Goal: Task Accomplishment & Management: Manage account settings

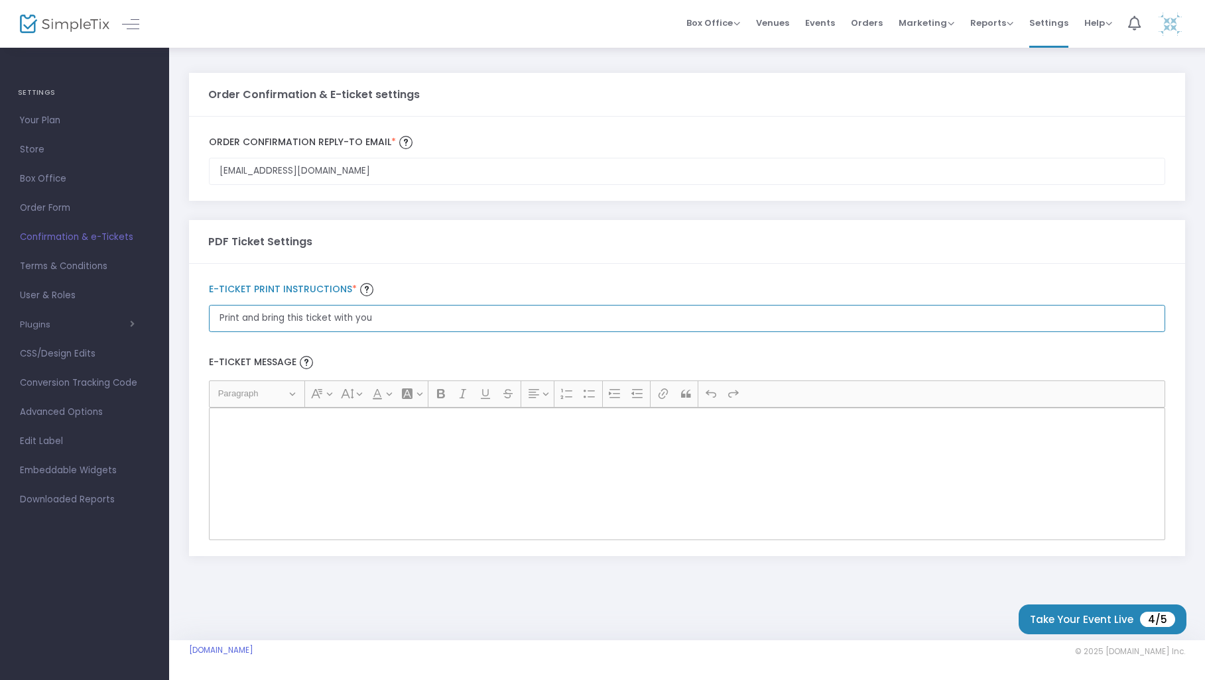
click at [425, 185] on input "Print and bring this ticket with you" at bounding box center [687, 171] width 956 height 27
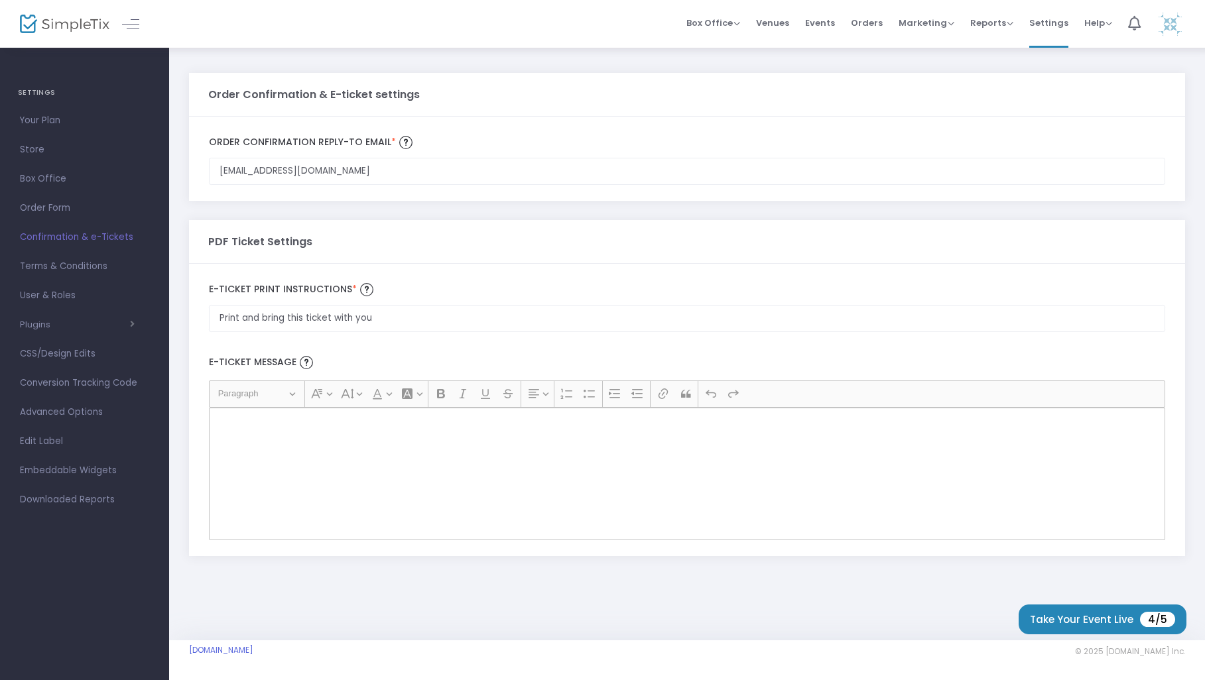
click at [318, 457] on div "Rich Text Editor, main" at bounding box center [687, 474] width 956 height 133
click at [44, 174] on span "Box Office" at bounding box center [84, 178] width 129 height 17
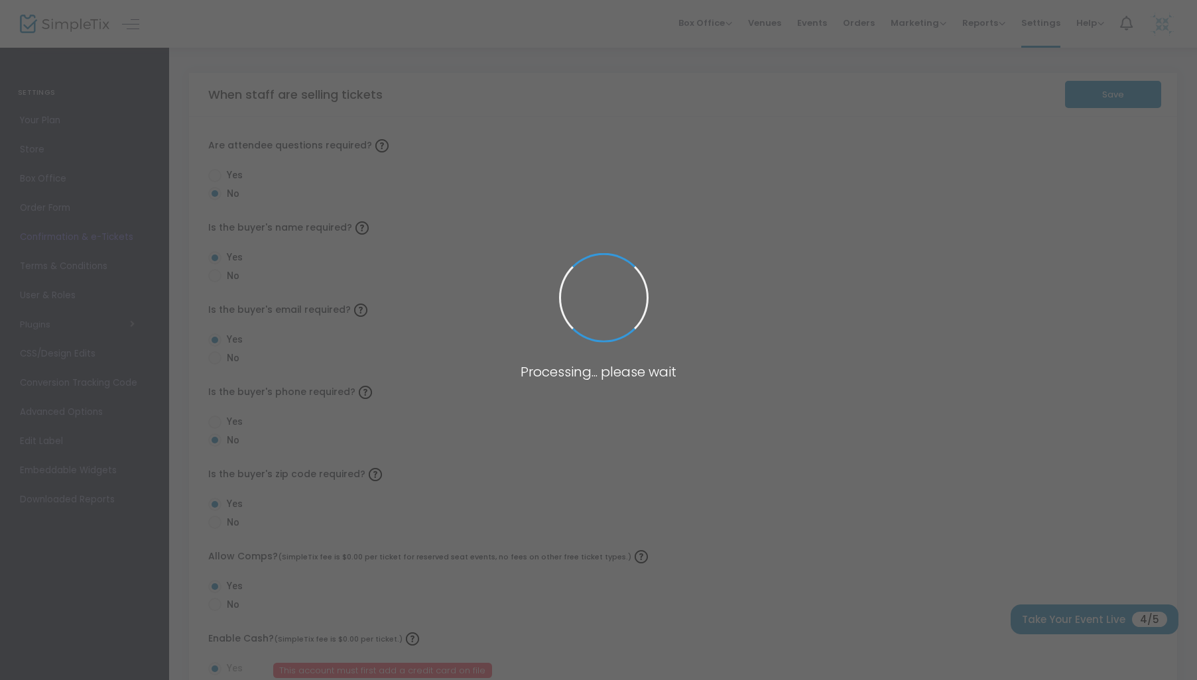
radio input "false"
radio input "true"
radio input "false"
radio input "true"
radio input "false"
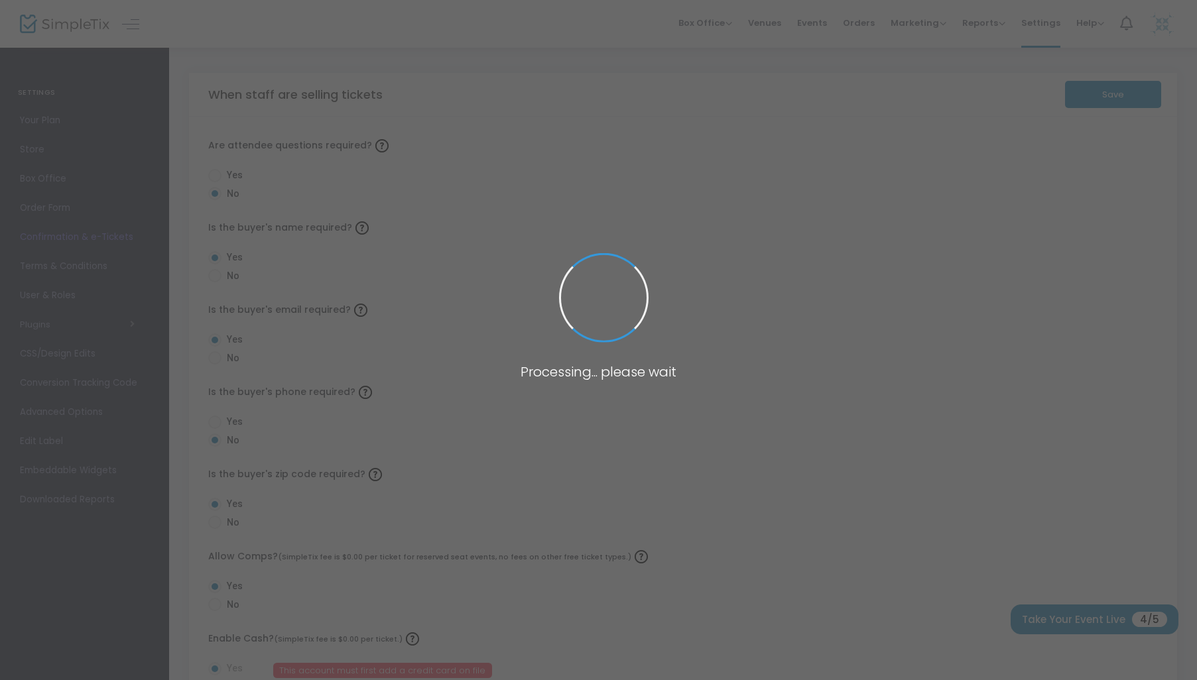
radio input "true"
radio input "false"
radio input "true"
radio input "false"
radio input "true"
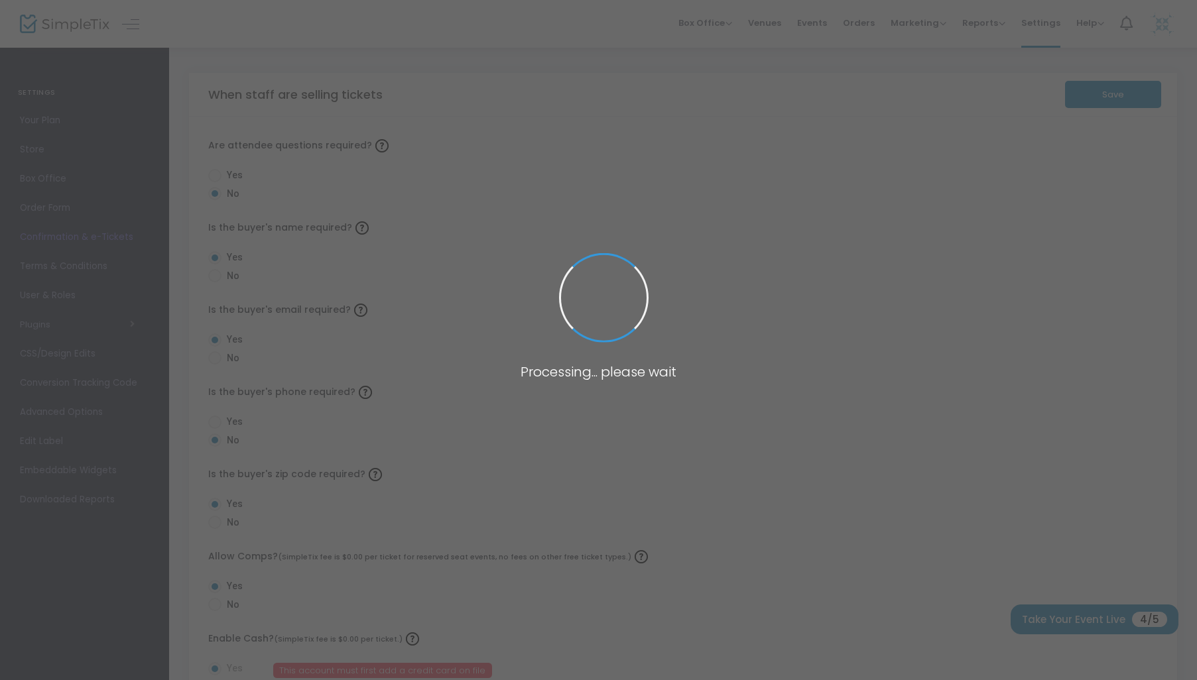
radio input "true"
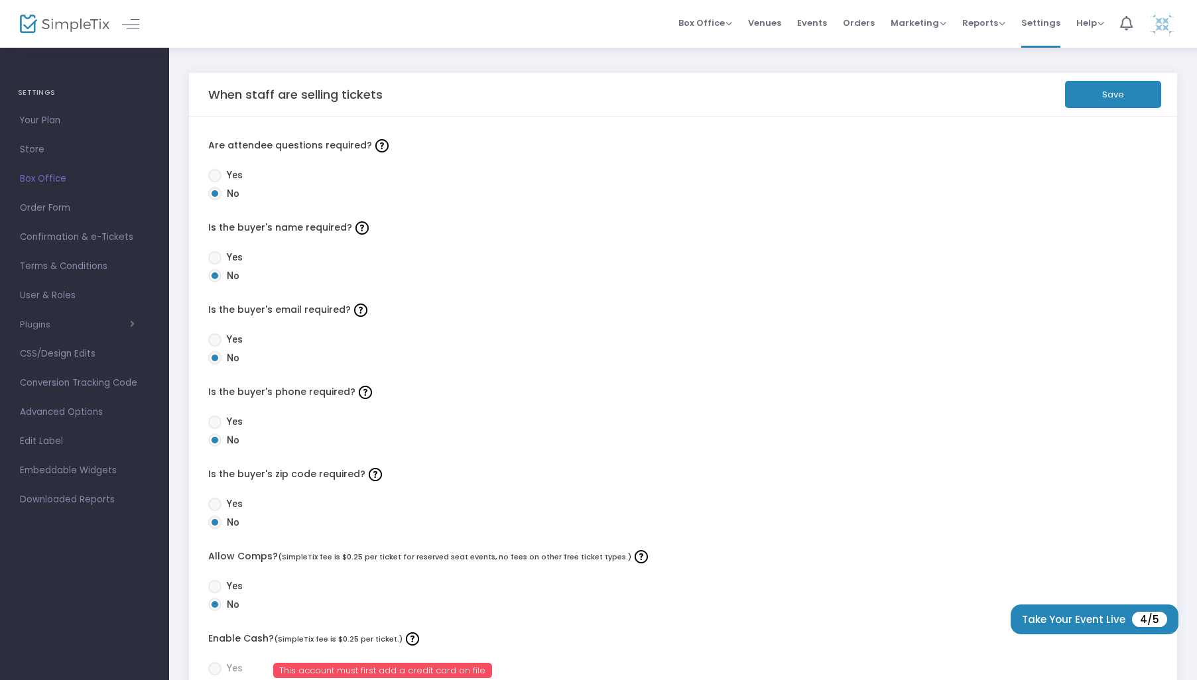
click at [36, 149] on span "Store" at bounding box center [84, 149] width 129 height 17
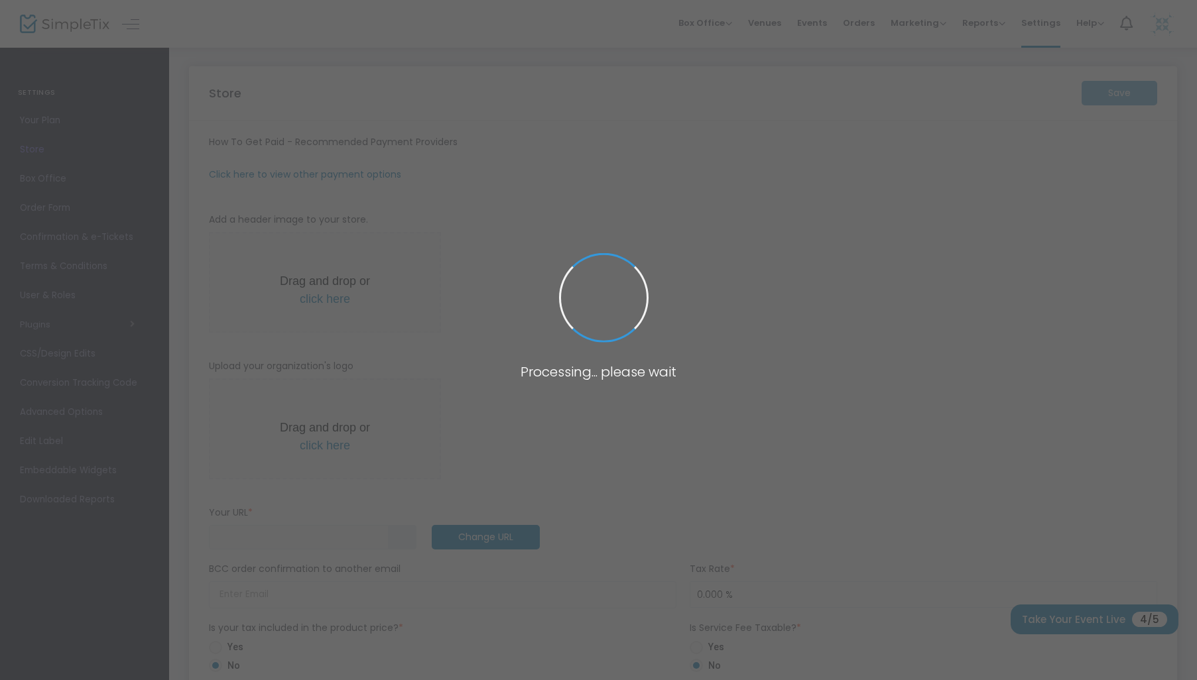
type input "https://SHSClassof2005"
radio input "false"
radio input "true"
type input "Southeast Whitfield Hight School"
type input "7066180358"
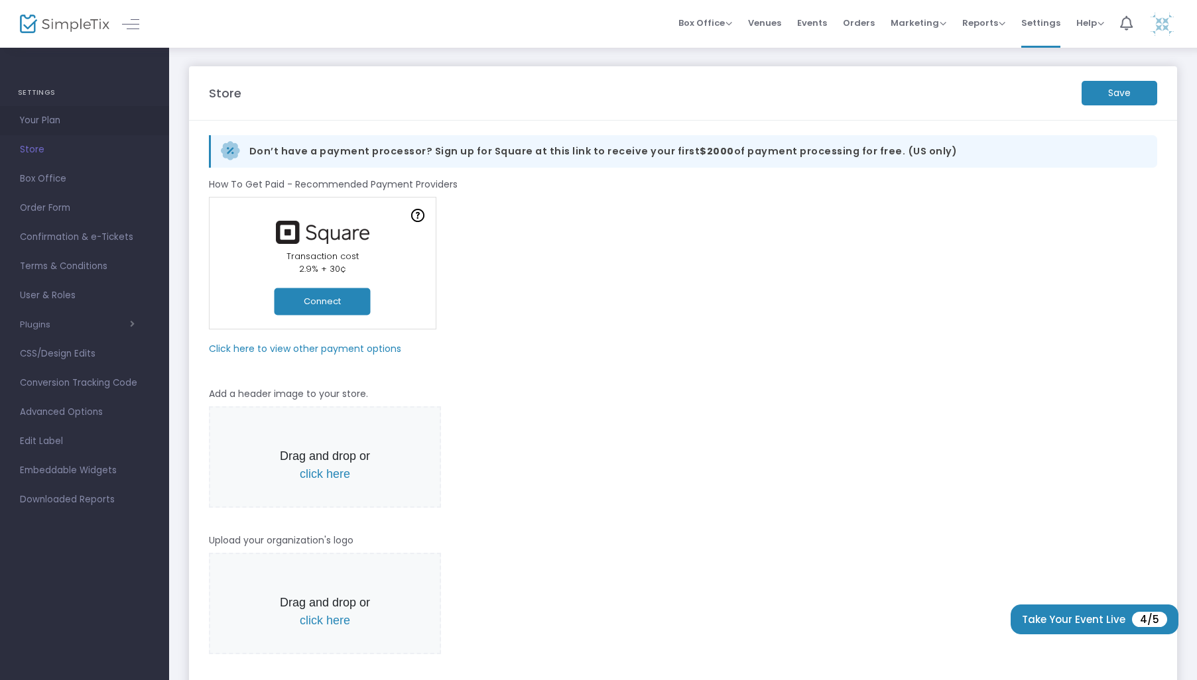
click at [29, 113] on span "Your Plan" at bounding box center [84, 120] width 129 height 17
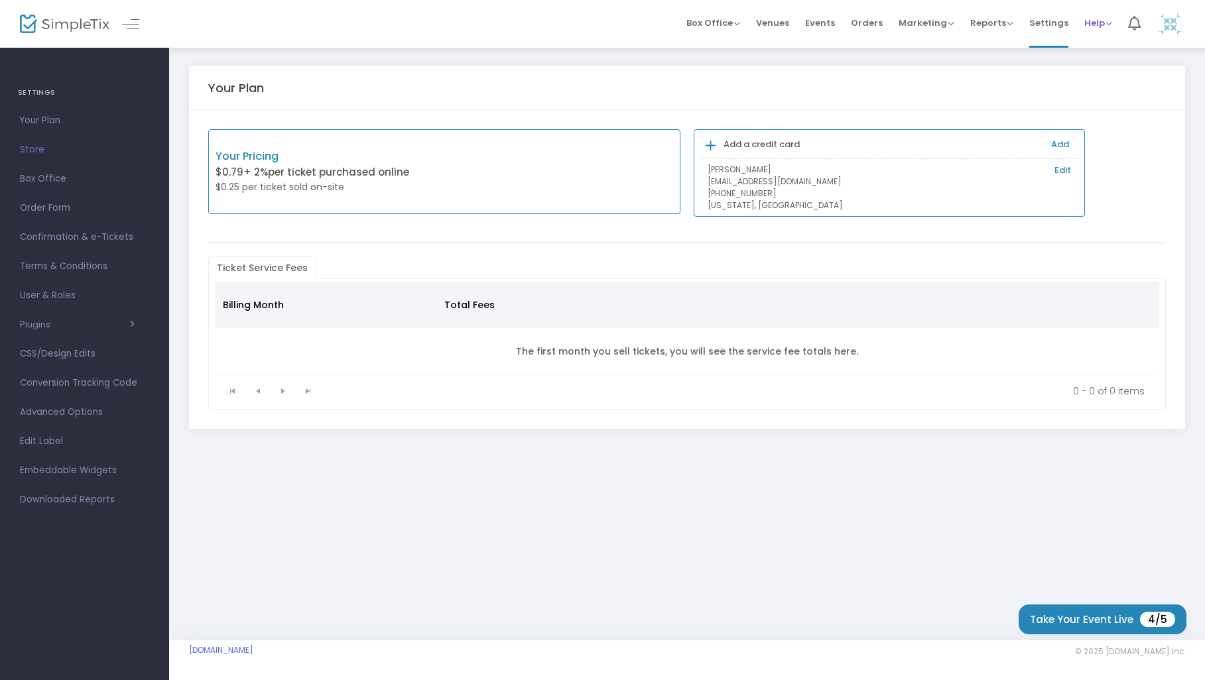
click at [1094, 29] on span "Help" at bounding box center [1098, 23] width 28 height 13
click at [1094, 25] on span "Help" at bounding box center [1098, 23] width 28 height 13
click at [1047, 25] on span "Settings" at bounding box center [1048, 23] width 39 height 34
click at [1173, 27] on img at bounding box center [1170, 24] width 27 height 27
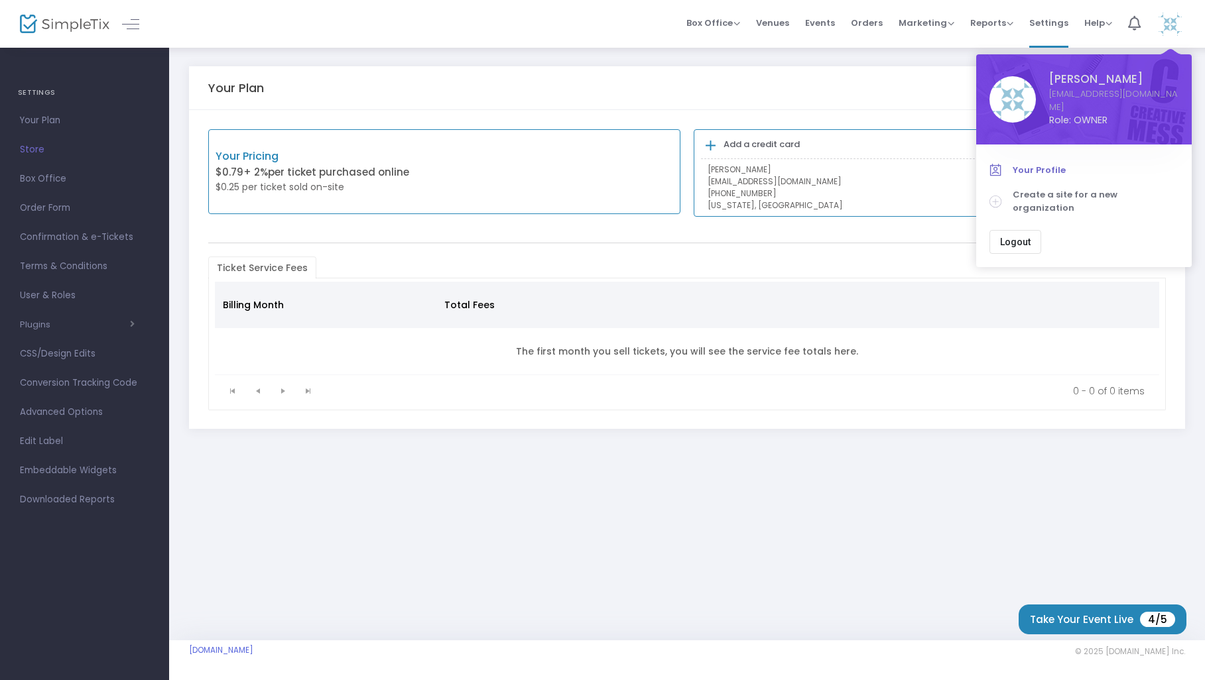
click at [1031, 171] on span "Your Profile" at bounding box center [1096, 170] width 166 height 13
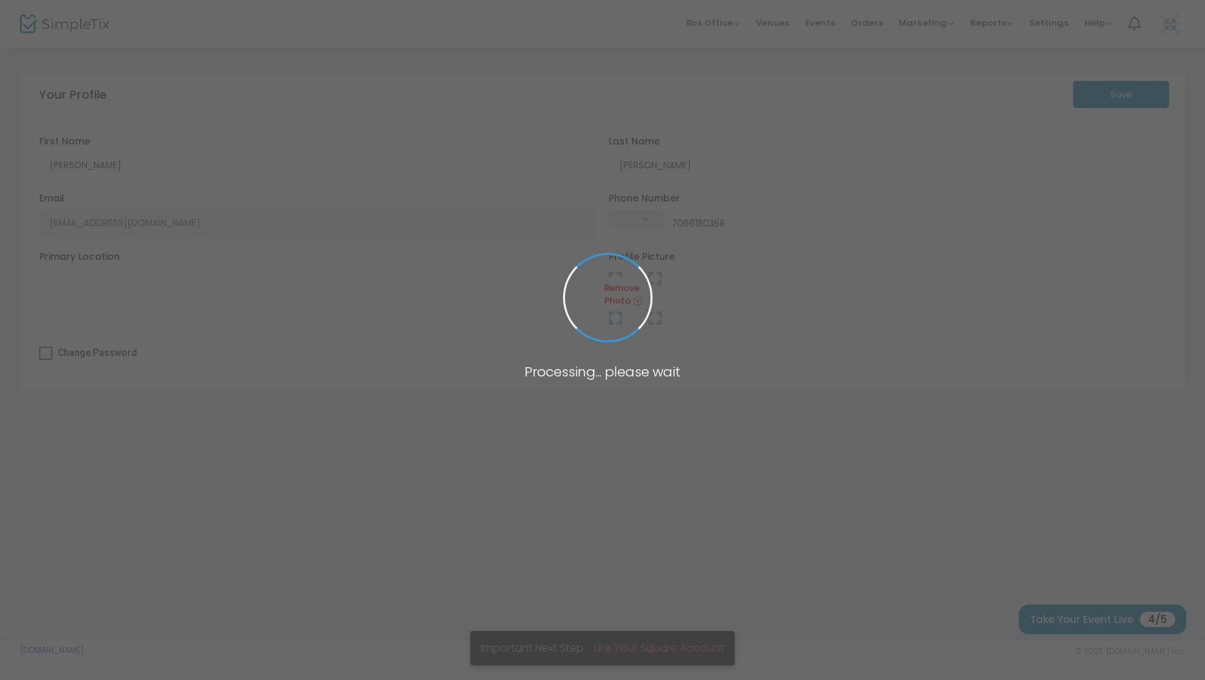
type input "(706) 618-0358"
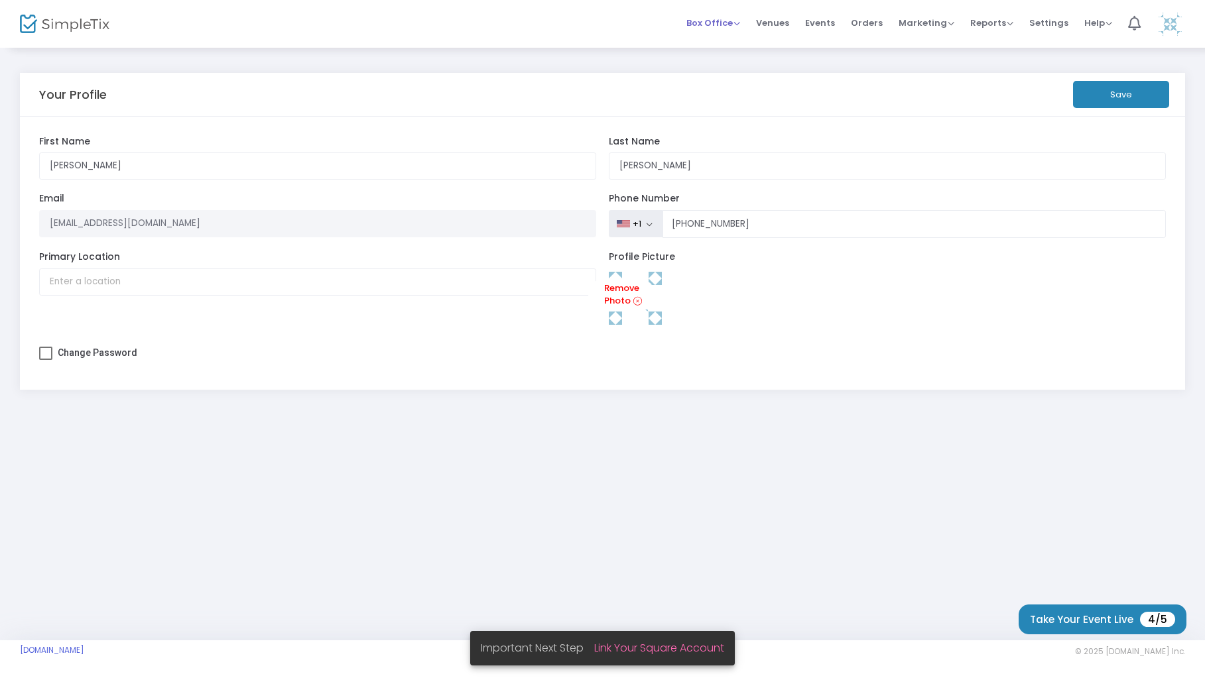
click at [715, 22] on span "Box Office" at bounding box center [713, 23] width 54 height 13
click at [71, 26] on img at bounding box center [65, 24] width 90 height 19
